Goal: Transaction & Acquisition: Purchase product/service

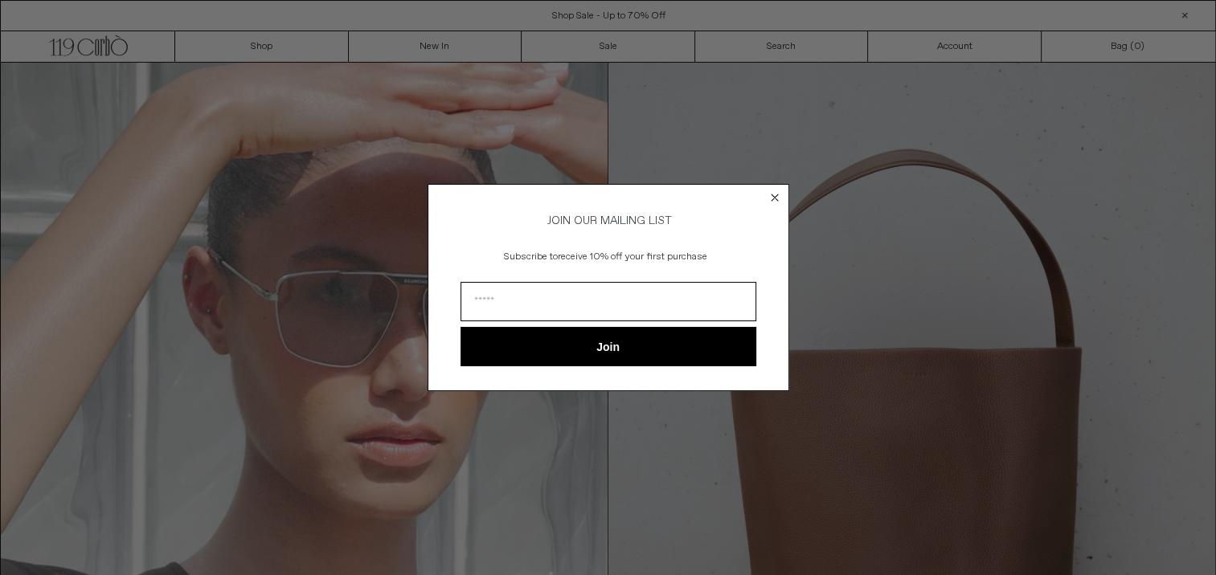
click at [770, 196] on circle "Close dialog" at bounding box center [774, 197] width 15 height 15
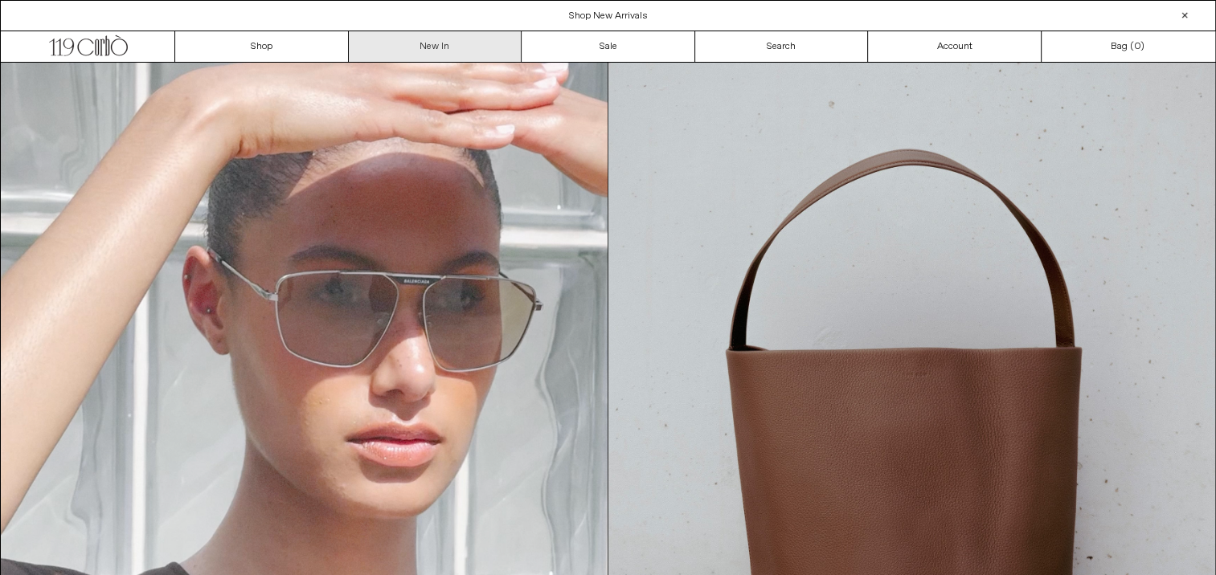
click at [405, 43] on link "New In" at bounding box center [436, 46] width 174 height 31
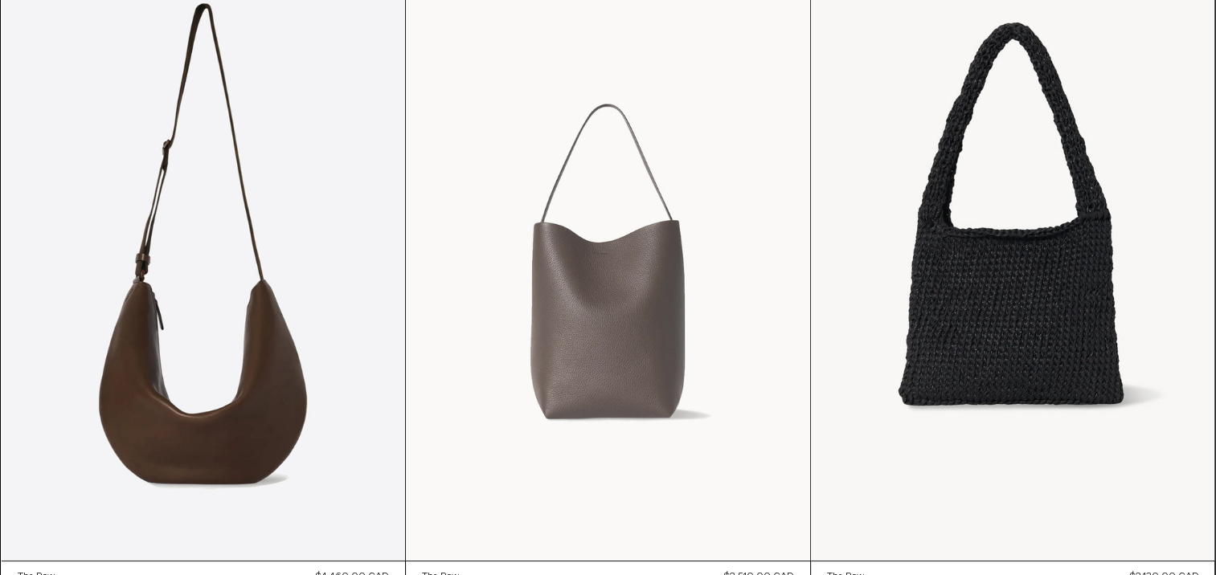
scroll to position [241, 0]
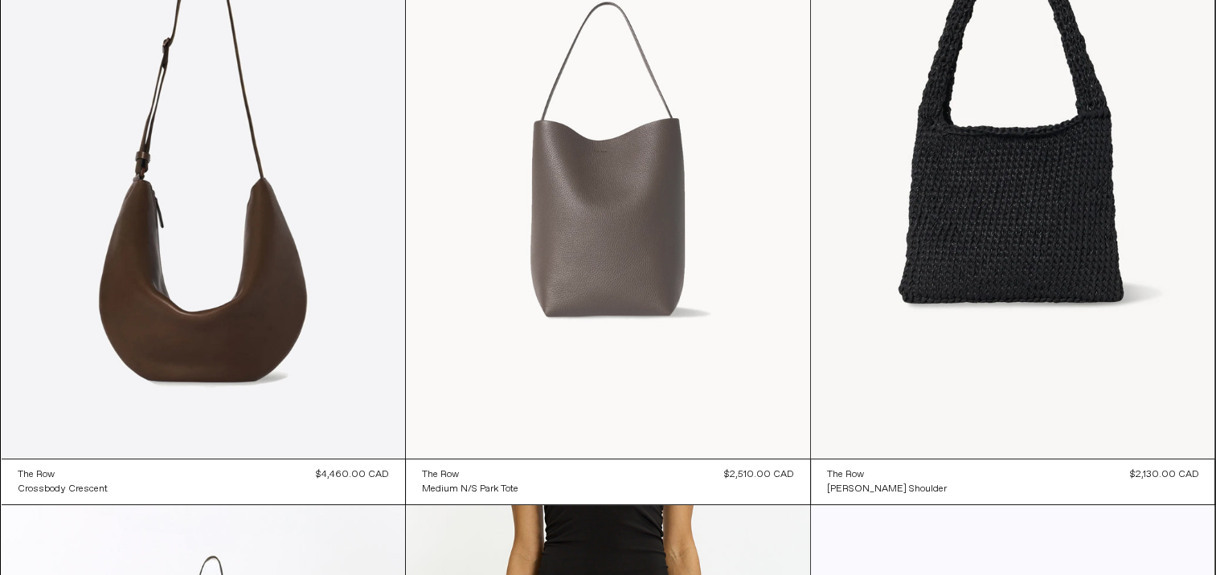
click at [630, 256] on at bounding box center [608, 156] width 404 height 606
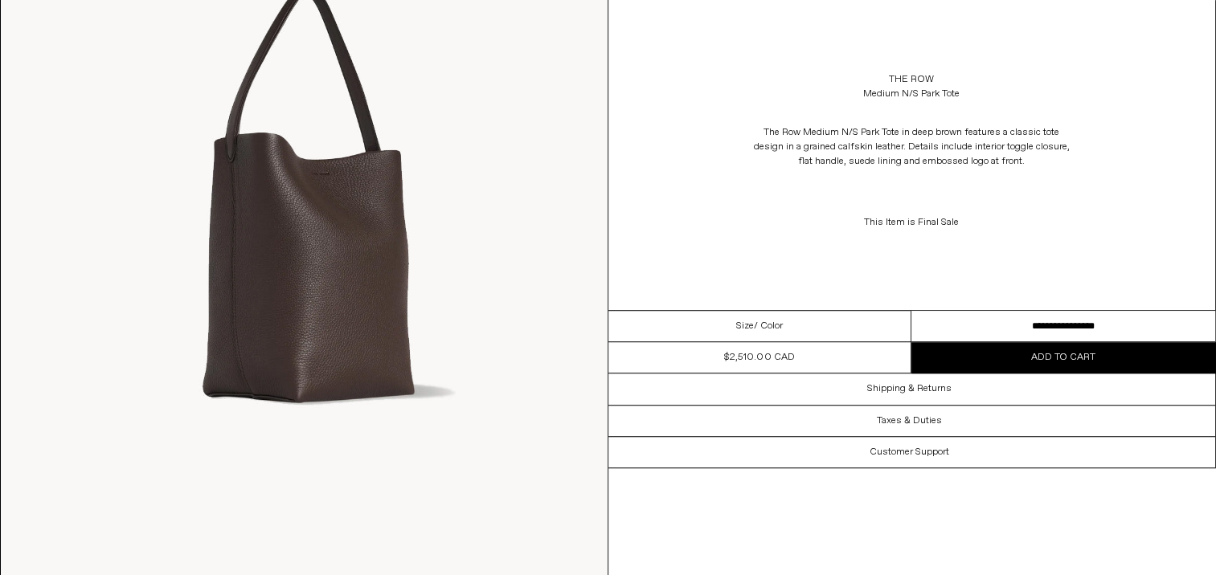
scroll to position [964, 0]
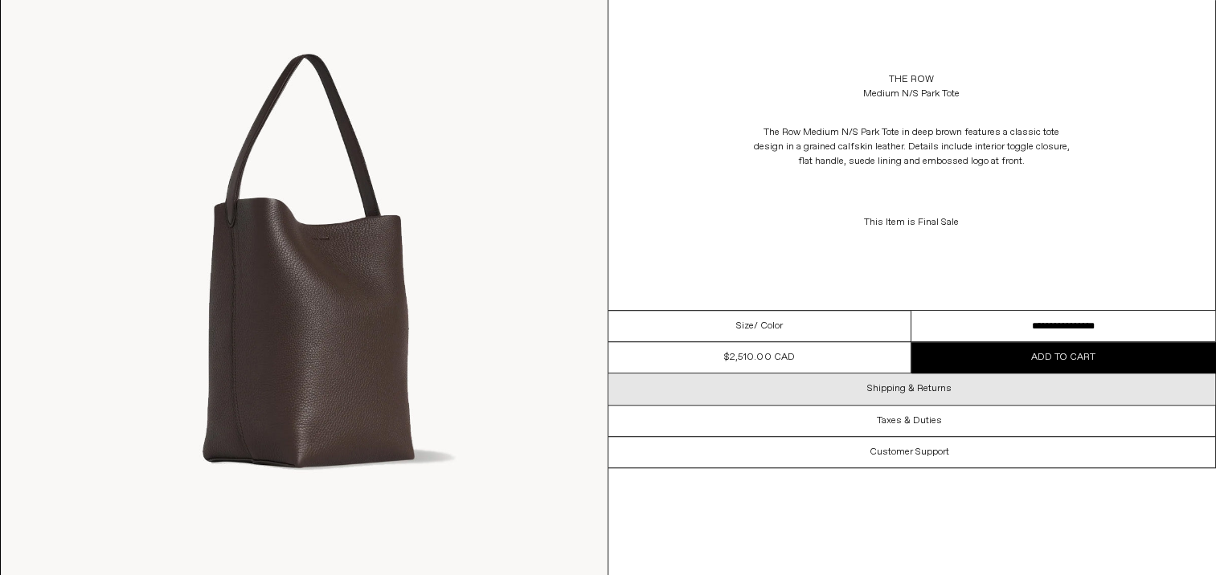
click at [925, 393] on h3 "Shipping & Returns" at bounding box center [909, 388] width 84 height 11
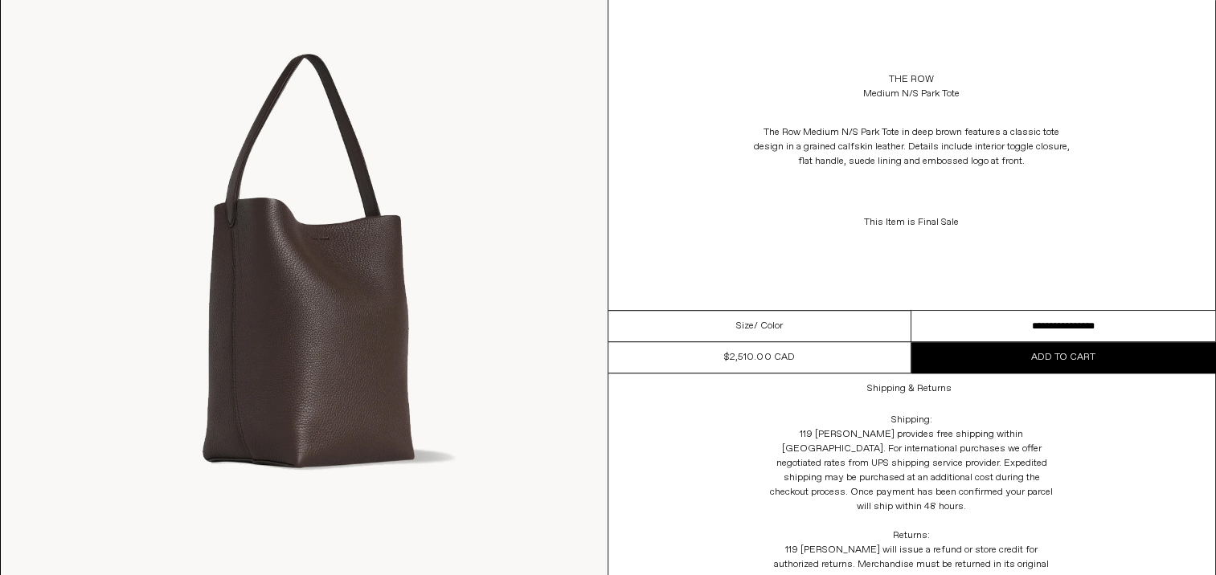
click at [1051, 357] on span "Add to cart" at bounding box center [1063, 357] width 64 height 13
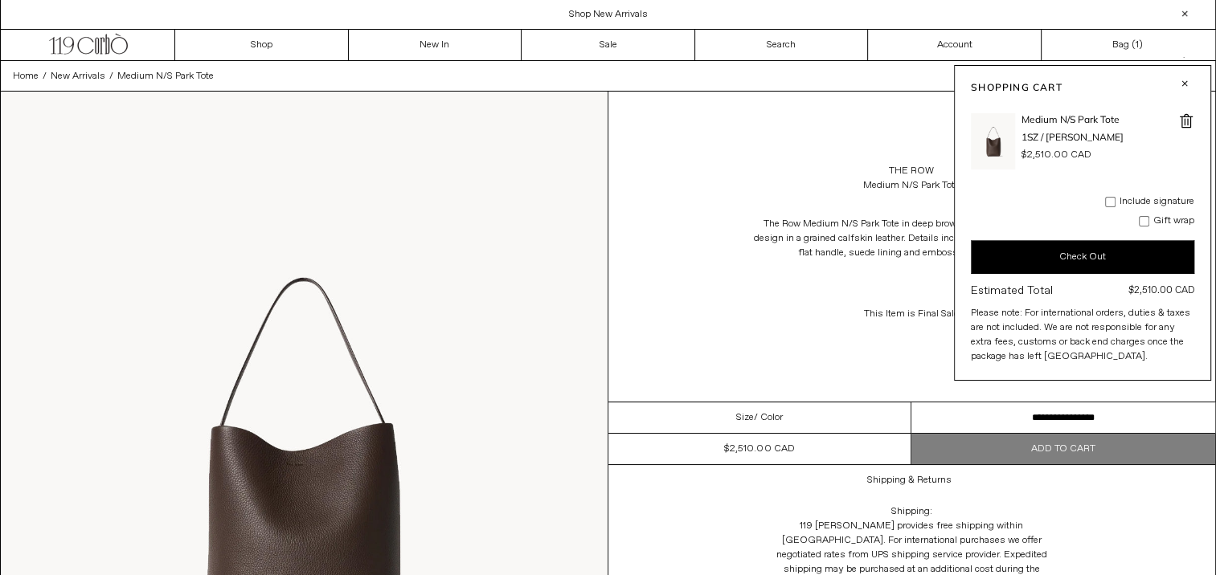
scroll to position [0, 0]
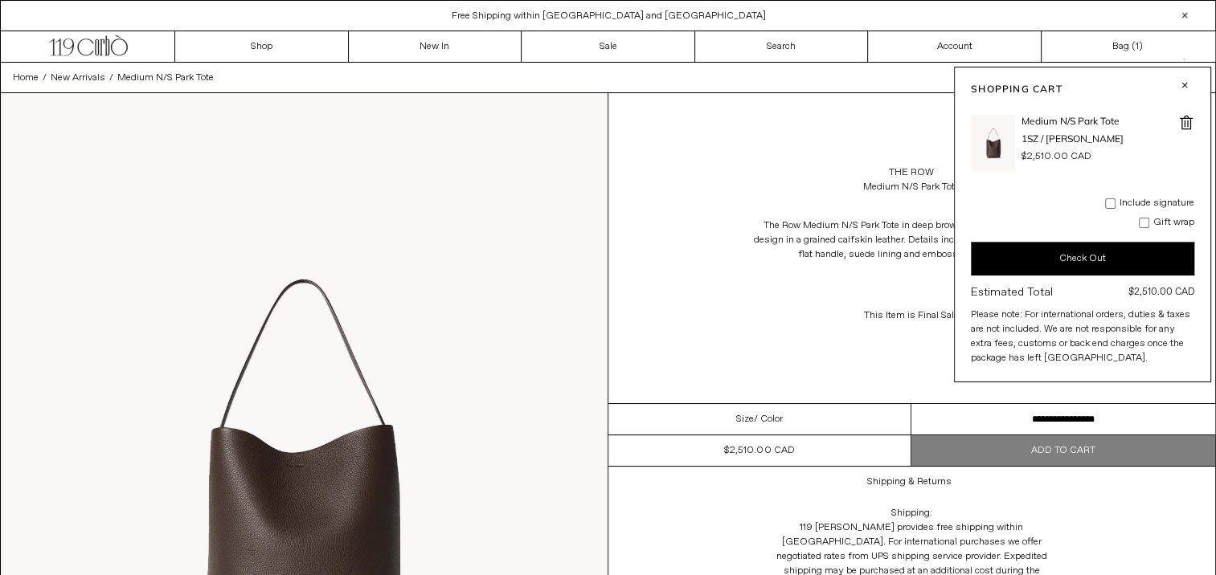
click at [1064, 256] on button "Check Out" at bounding box center [1082, 259] width 223 height 34
